Goal: Navigation & Orientation: Find specific page/section

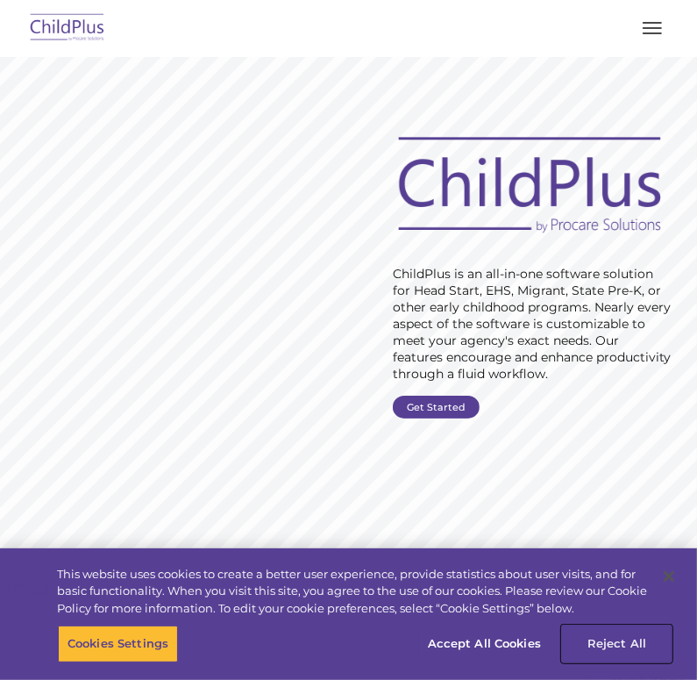
click at [612, 644] on button "Reject All" at bounding box center [617, 643] width 110 height 37
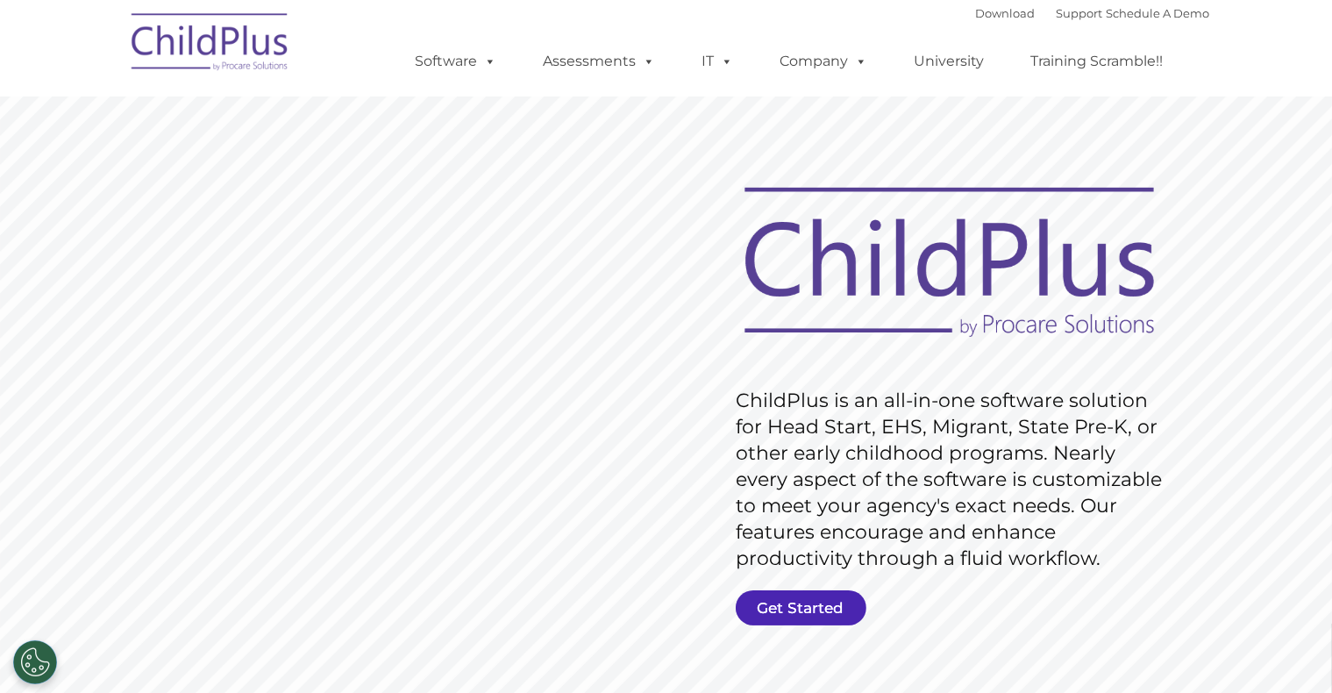
click at [696, 595] on link "Get Started" at bounding box center [801, 607] width 131 height 35
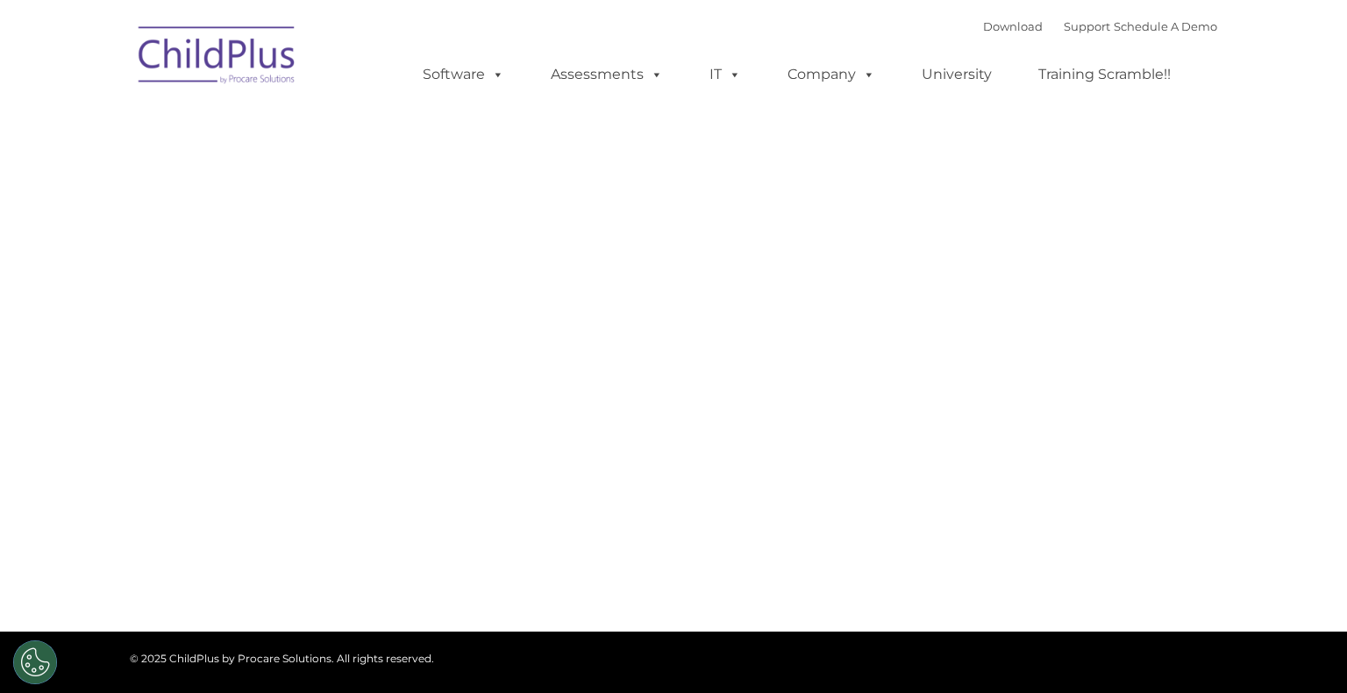
type input ""
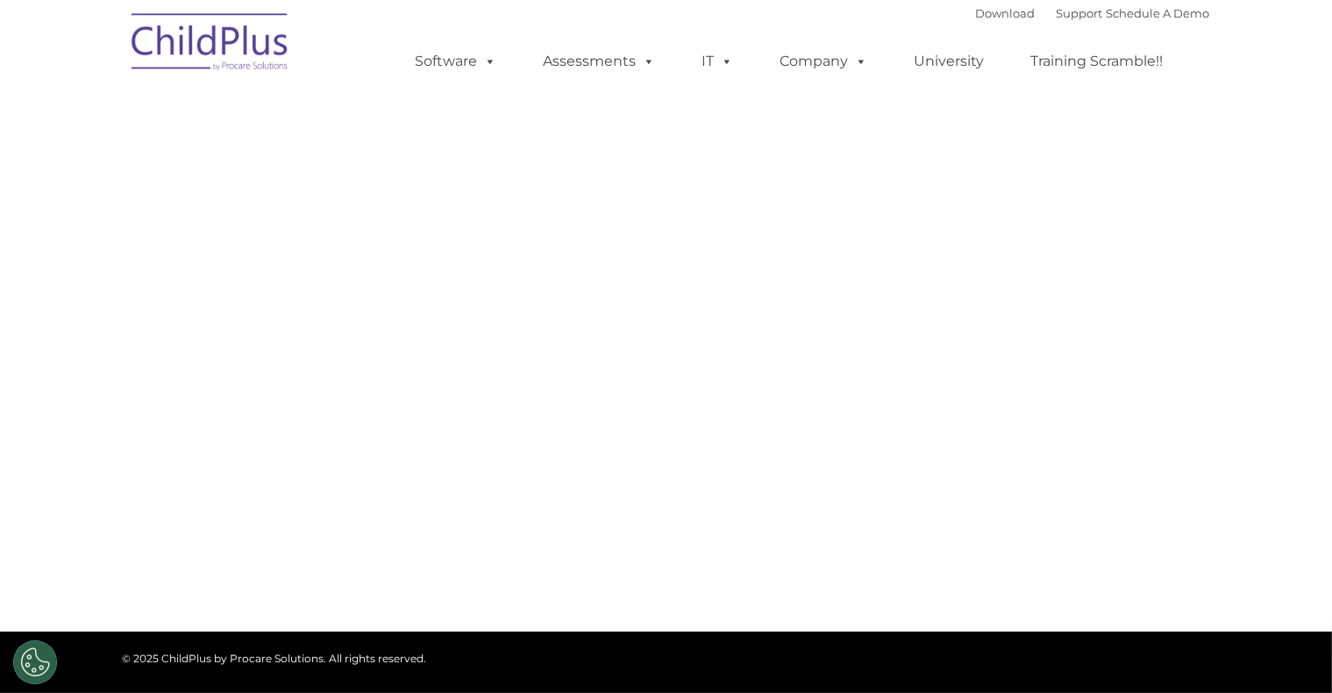
select select "MEDIUM"
